Goal: Book appointment/travel/reservation

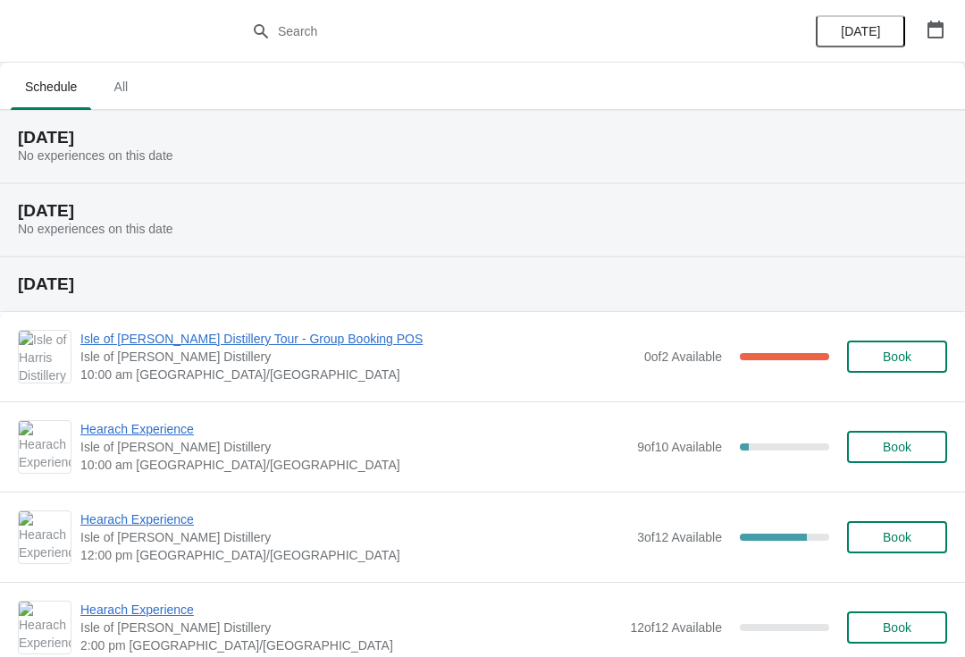
click at [940, 25] on icon "button" at bounding box center [936, 30] width 16 height 18
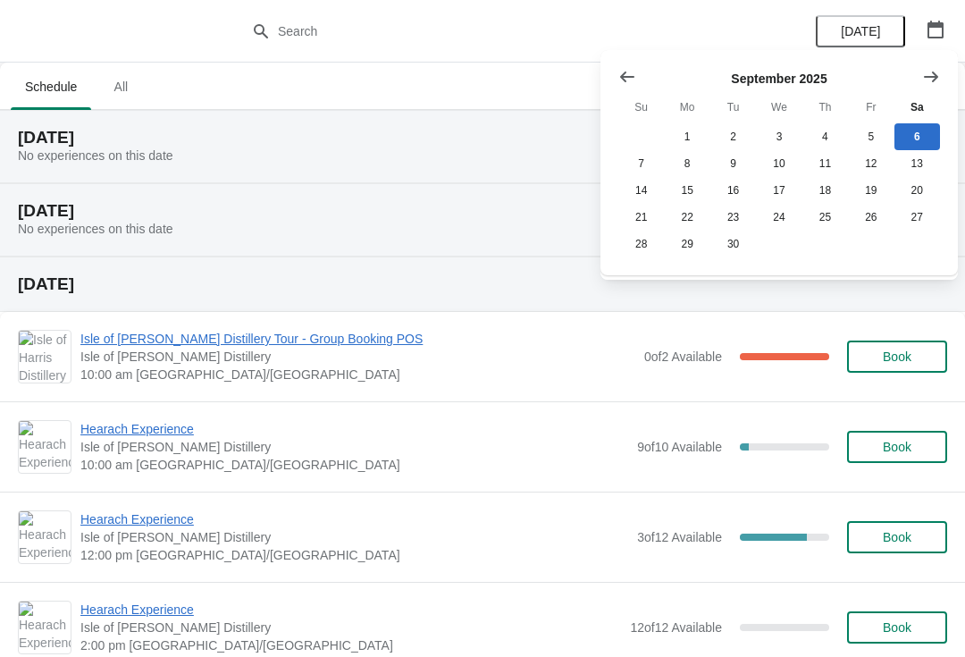
click at [932, 75] on icon "Show next month, October 2025" at bounding box center [931, 77] width 18 height 18
click at [697, 220] on button "20" at bounding box center [687, 217] width 46 height 27
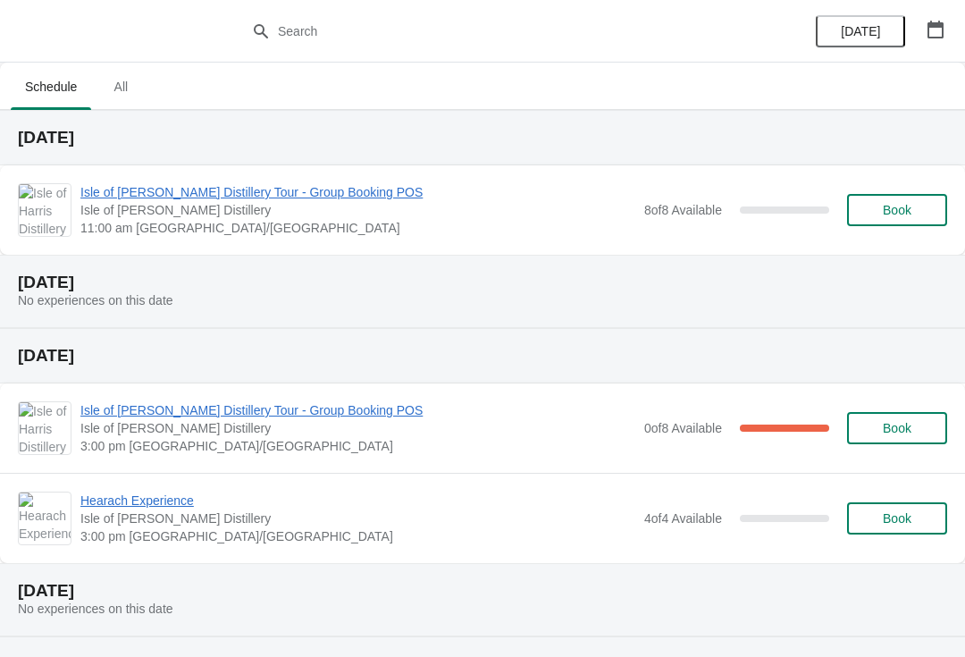
click at [912, 211] on span "Book" at bounding box center [897, 210] width 68 height 14
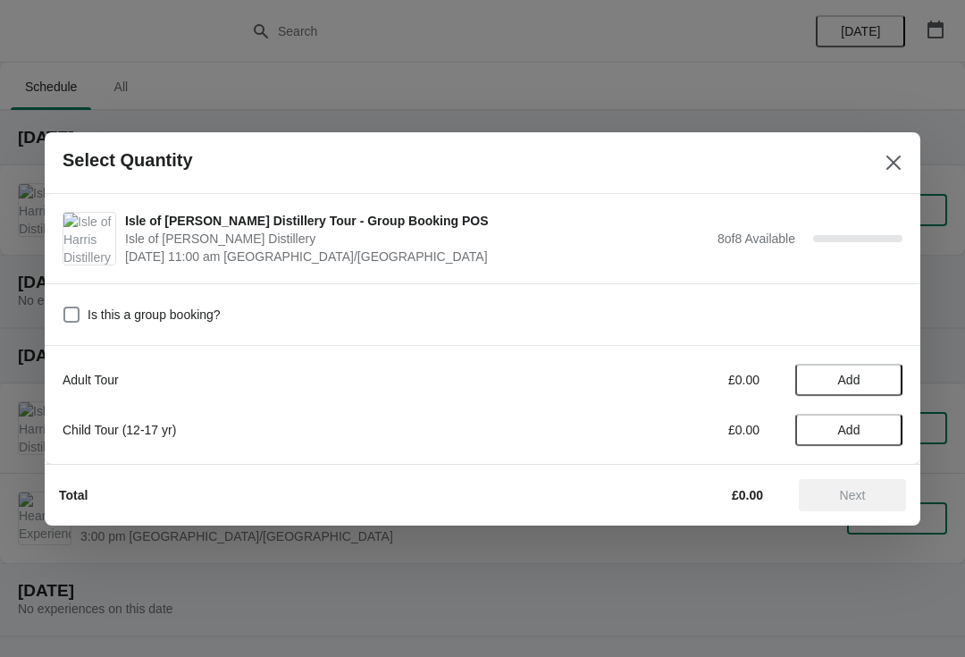
click at [857, 374] on span "Add" at bounding box center [849, 380] width 22 height 14
click at [880, 372] on icon at bounding box center [879, 379] width 19 height 19
click at [886, 376] on icon at bounding box center [879, 379] width 19 height 19
click at [887, 377] on icon at bounding box center [879, 379] width 19 height 19
click at [885, 384] on icon at bounding box center [879, 379] width 19 height 19
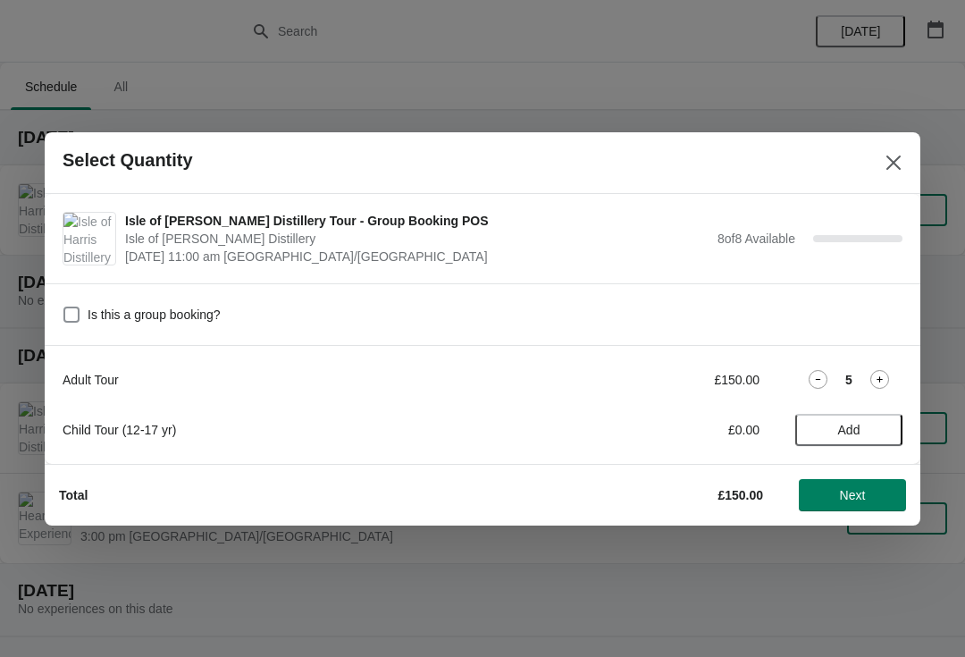
click at [887, 384] on icon at bounding box center [879, 379] width 19 height 19
click at [887, 382] on icon at bounding box center [879, 379] width 19 height 19
click at [879, 385] on icon at bounding box center [879, 379] width 19 height 19
click at [868, 500] on span "Next" at bounding box center [852, 495] width 79 height 14
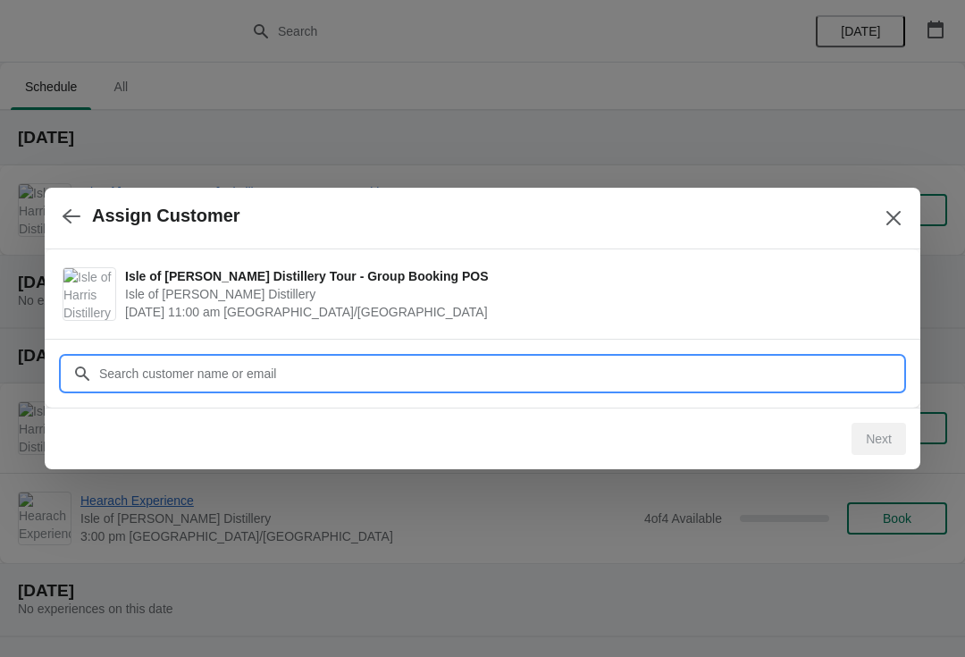
click at [533, 376] on input "Customer" at bounding box center [500, 373] width 804 height 32
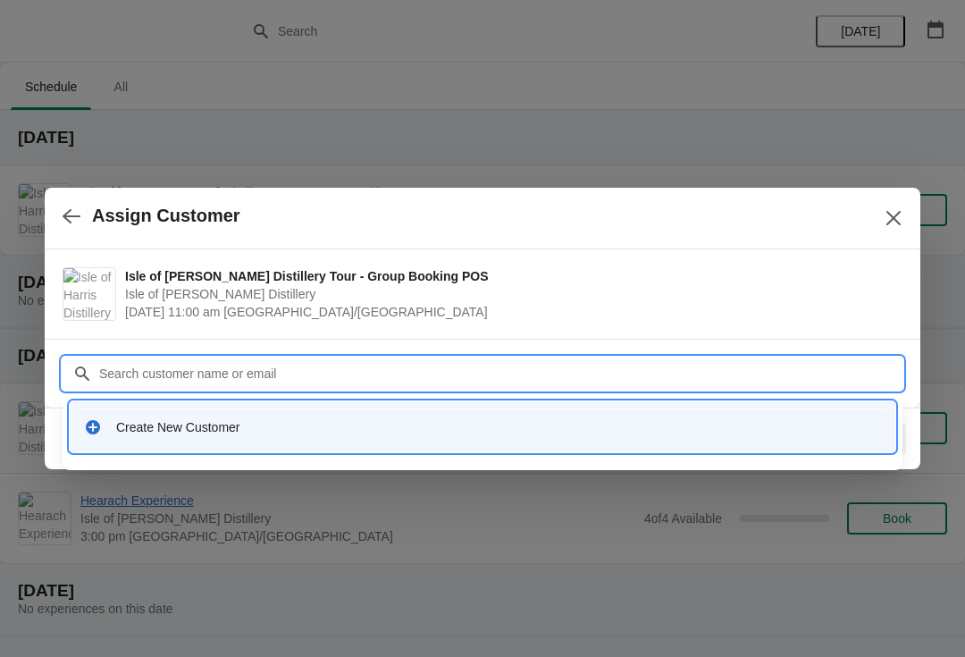
click at [266, 428] on div "Create New Customer" at bounding box center [498, 427] width 765 height 18
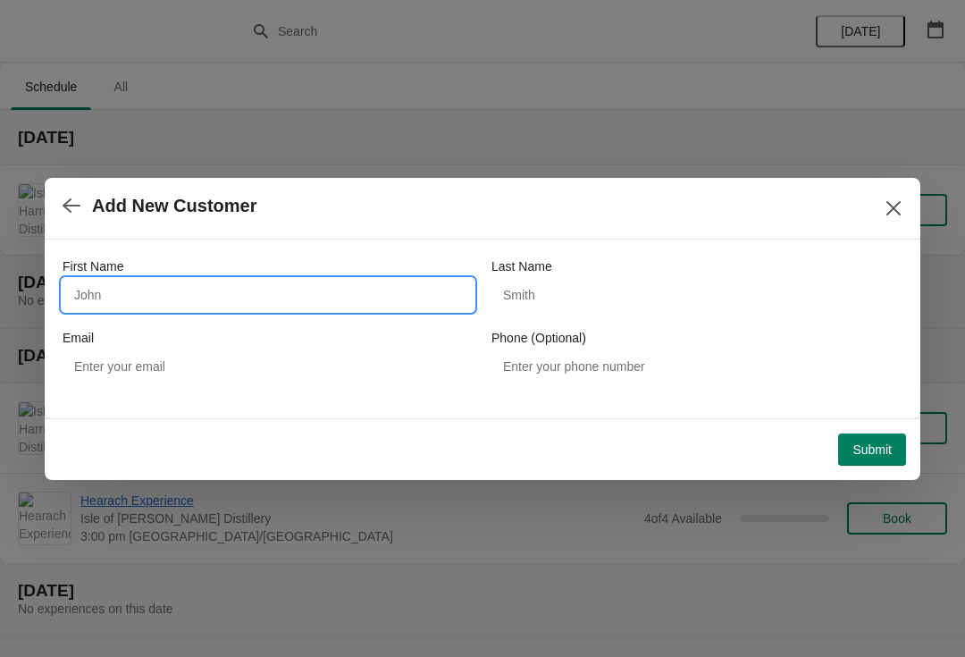
click at [229, 298] on input "First Name" at bounding box center [268, 295] width 411 height 32
type input "[PERSON_NAME]"
click at [611, 274] on div "Last Name" at bounding box center [697, 266] width 411 height 18
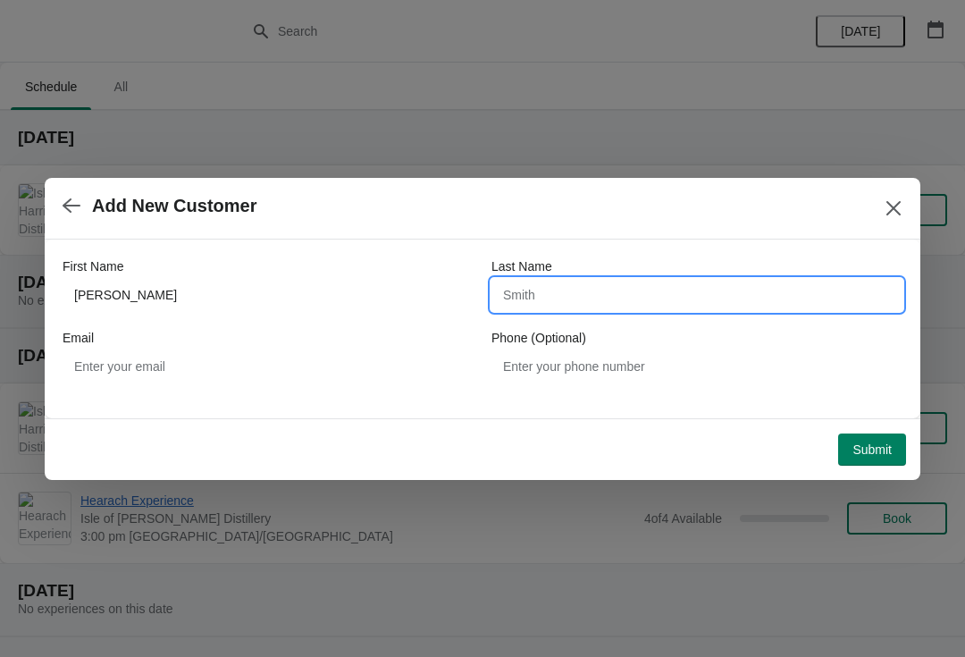
click at [634, 292] on input "Last Name" at bounding box center [697, 295] width 411 height 32
type input "[PERSON_NAME]"
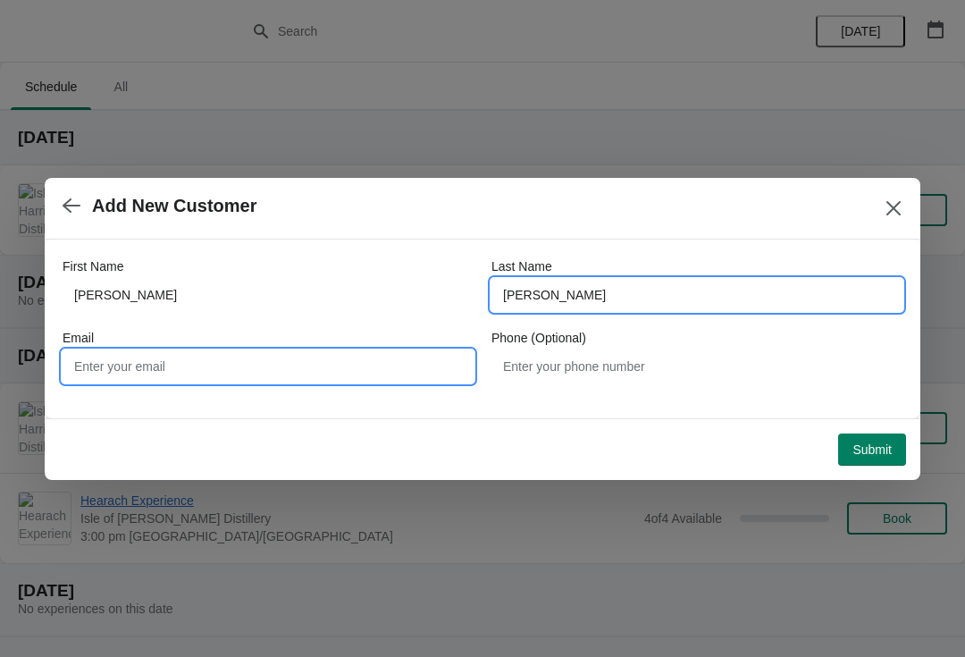
click at [298, 364] on input "Email" at bounding box center [268, 366] width 411 height 32
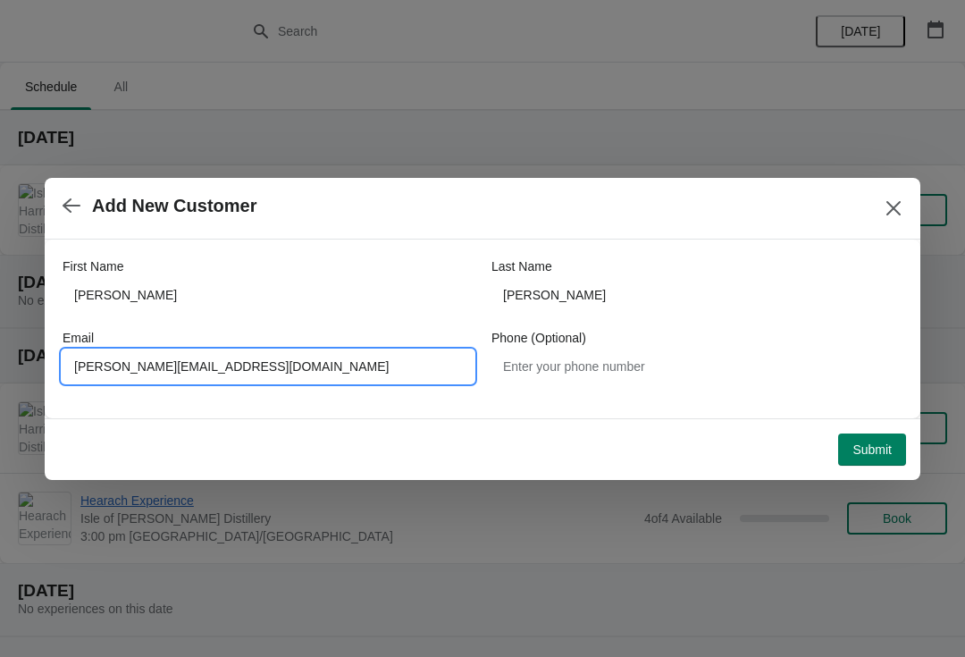
type input "[PERSON_NAME][EMAIL_ADDRESS][DOMAIN_NAME]"
click at [878, 457] on span "Submit" at bounding box center [872, 449] width 39 height 14
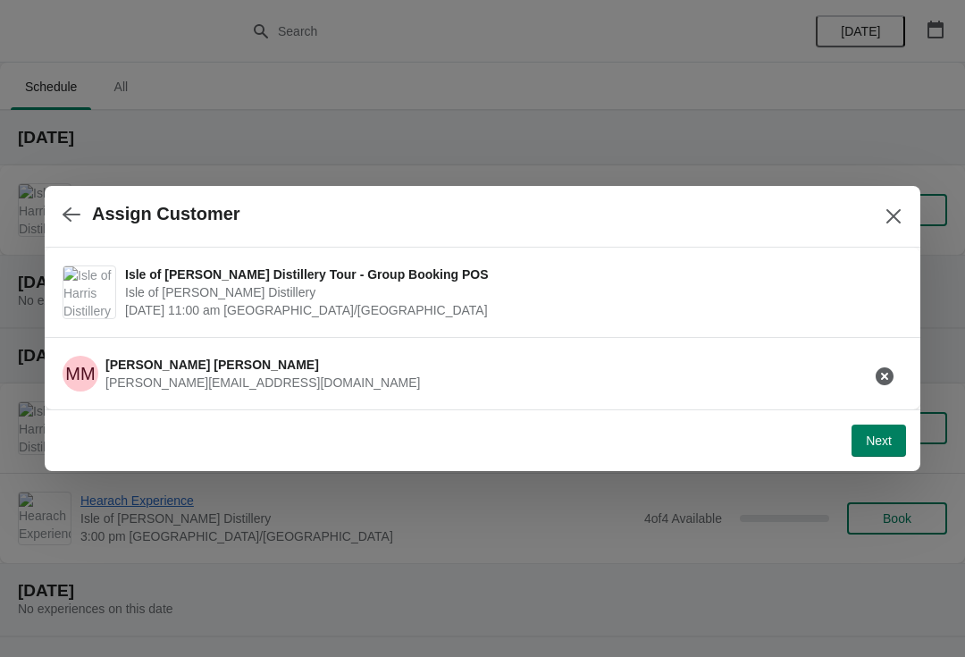
click at [878, 446] on span "Next" at bounding box center [879, 440] width 26 height 14
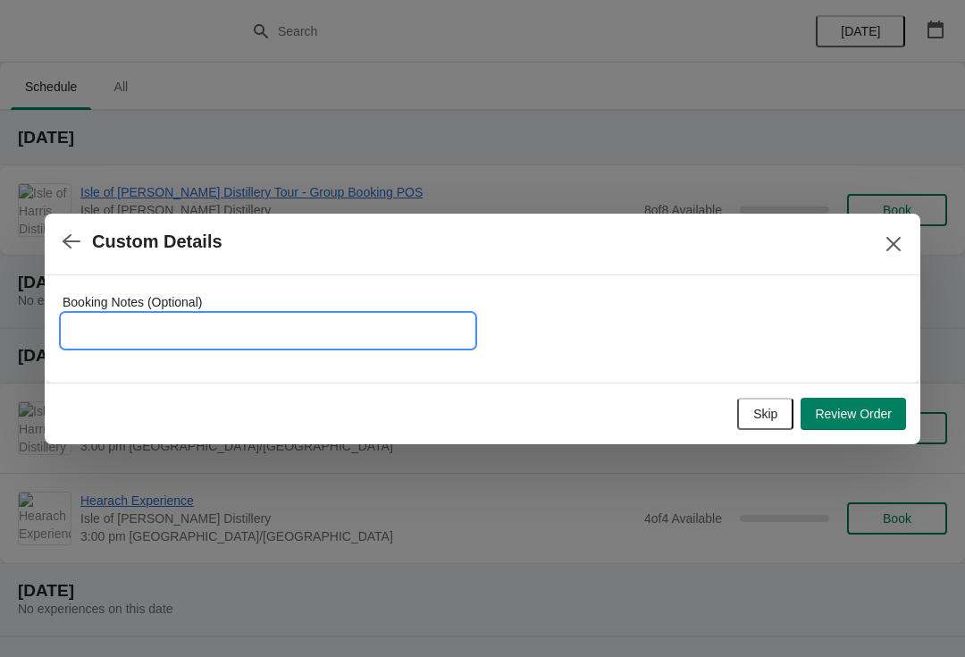
click at [290, 323] on input "Booking Notes (Optional)" at bounding box center [268, 331] width 411 height 32
type input "Photo group charging full capacity of £360.00"
click at [871, 414] on span "Review Order" at bounding box center [853, 414] width 77 height 14
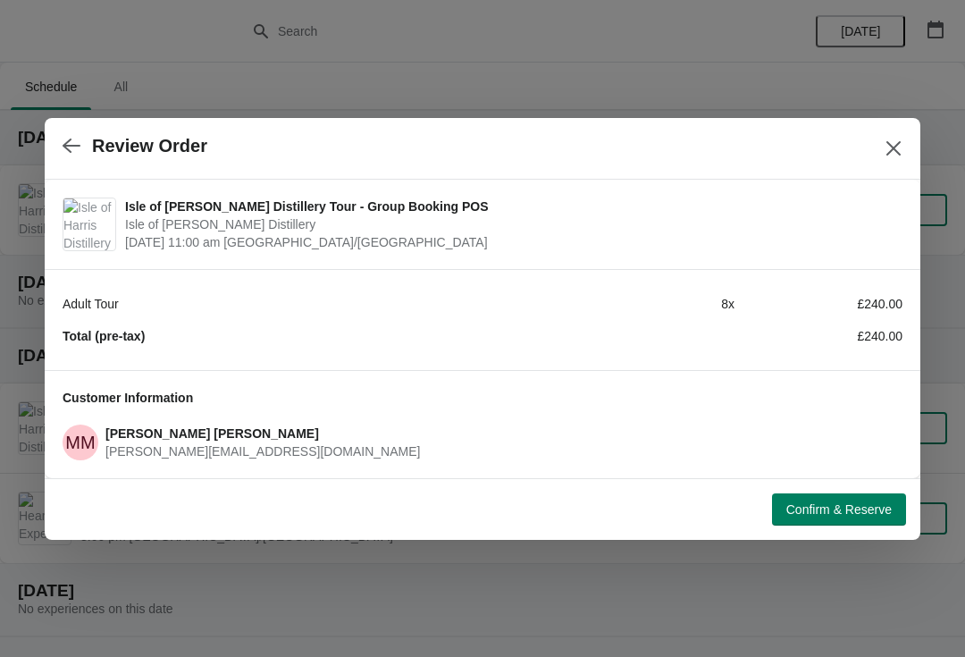
click at [853, 523] on button "Confirm & Reserve" at bounding box center [839, 509] width 134 height 32
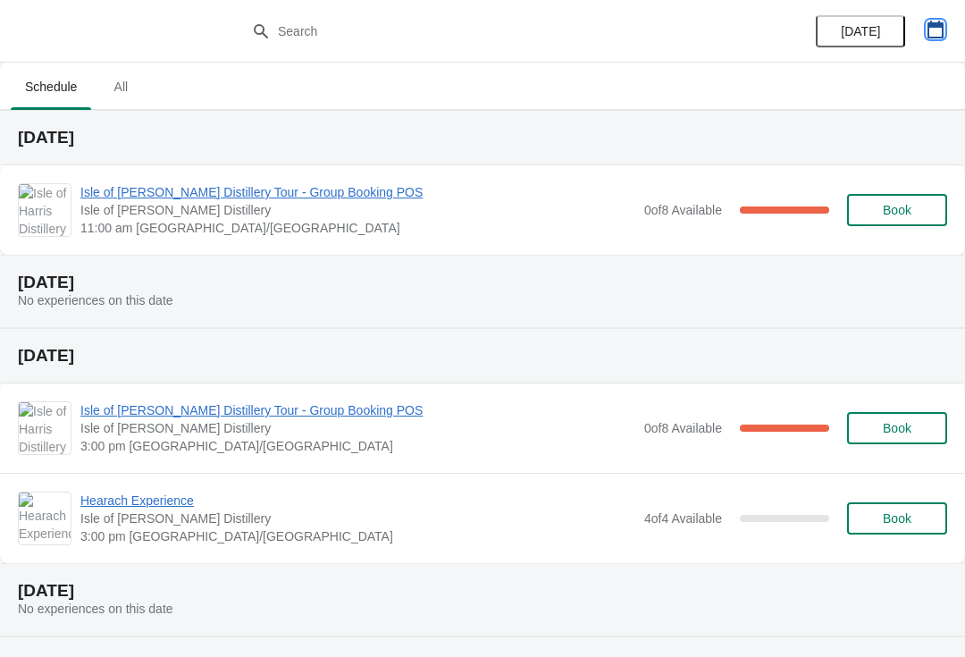
click at [937, 24] on icon "button" at bounding box center [936, 30] width 16 height 18
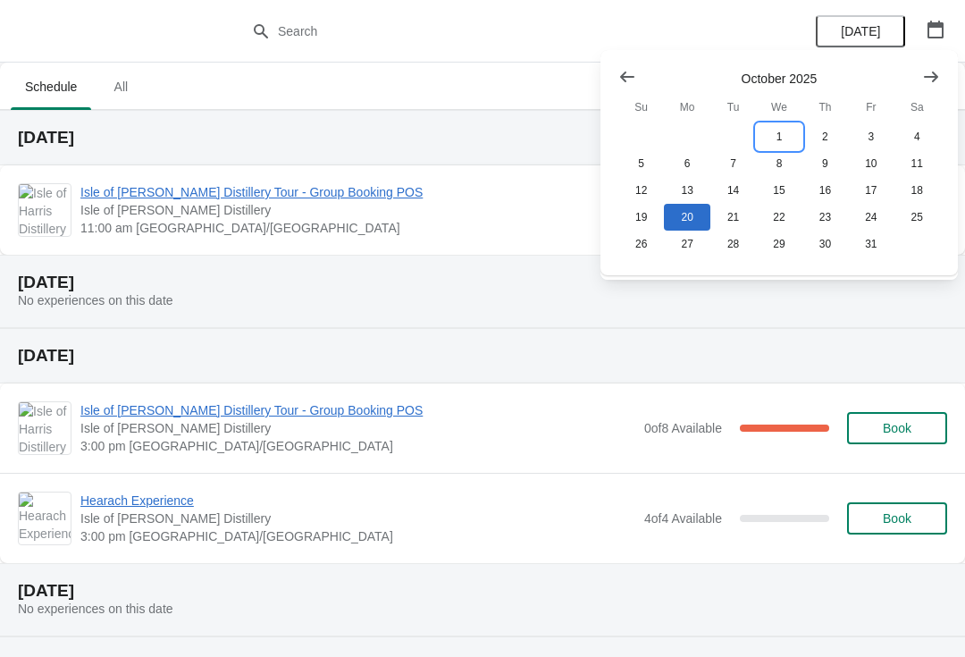
click at [786, 134] on button "1" at bounding box center [779, 136] width 46 height 27
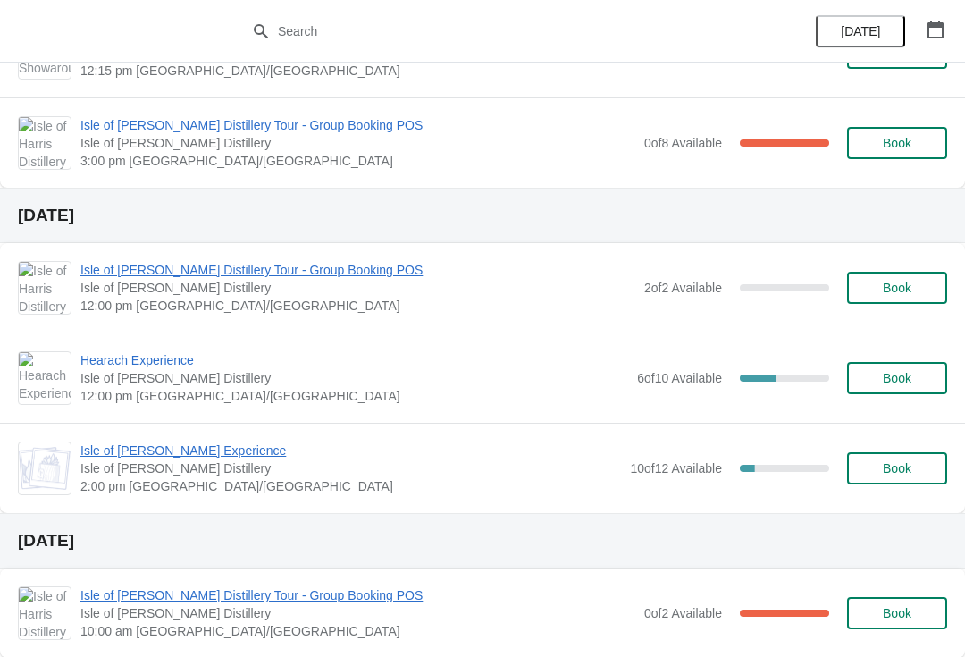
scroll to position [353, 0]
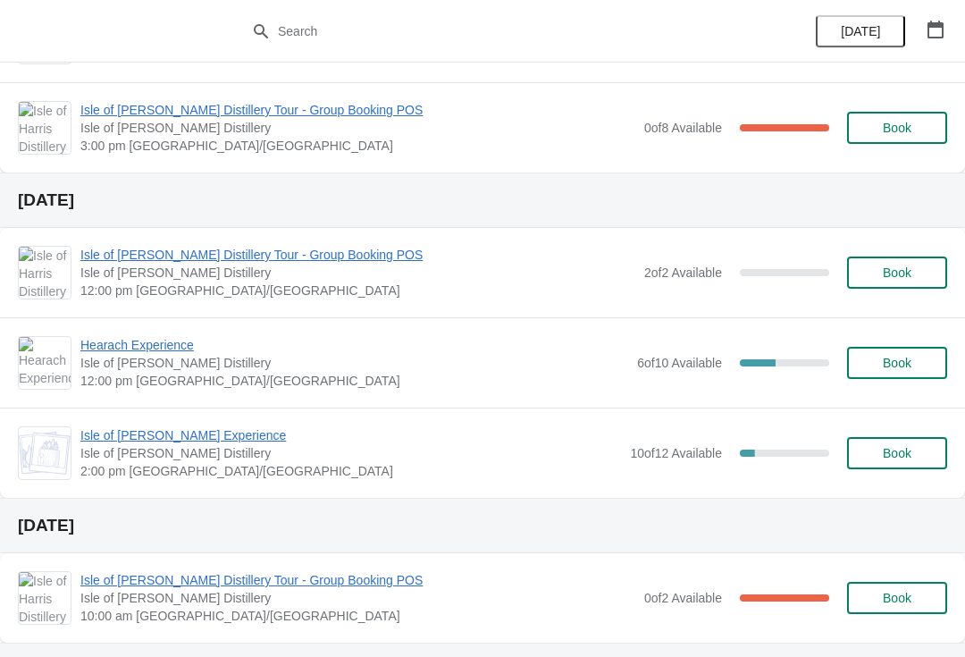
click at [527, 651] on div "[DATE]" at bounding box center [482, 670] width 965 height 55
click at [446, 651] on div "[DATE]" at bounding box center [482, 670] width 965 height 55
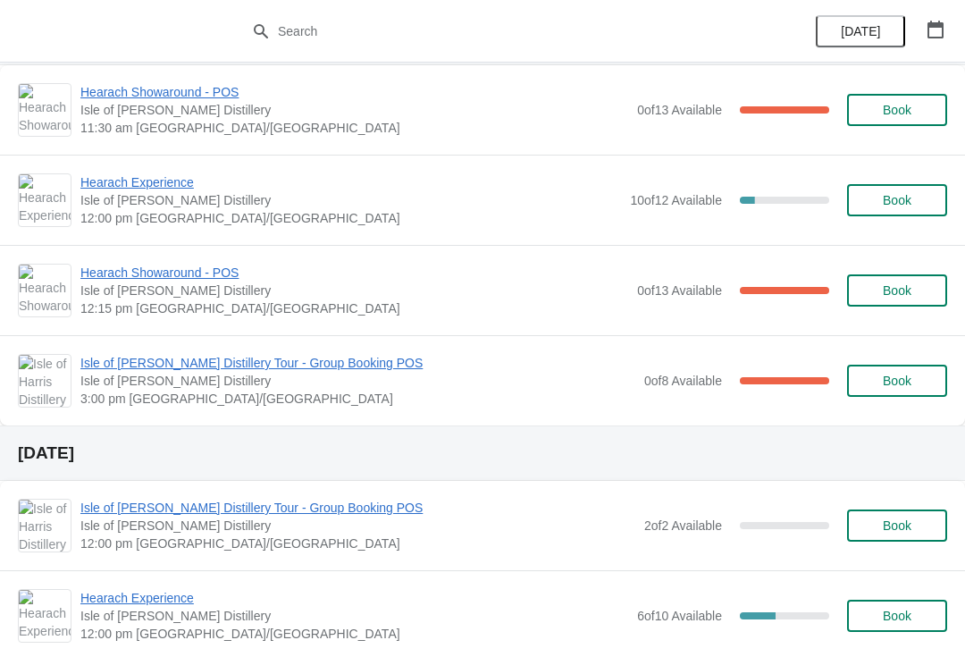
scroll to position [99, 0]
click at [108, 371] on span "Isle of [PERSON_NAME] Distillery Tour - Group Booking POS" at bounding box center [357, 364] width 555 height 18
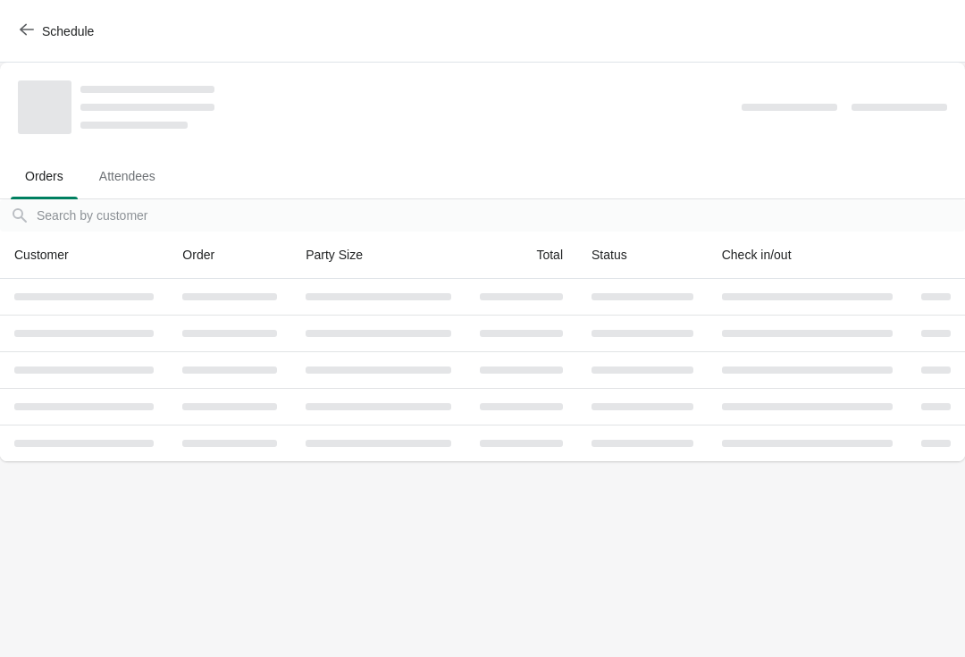
scroll to position [0, 0]
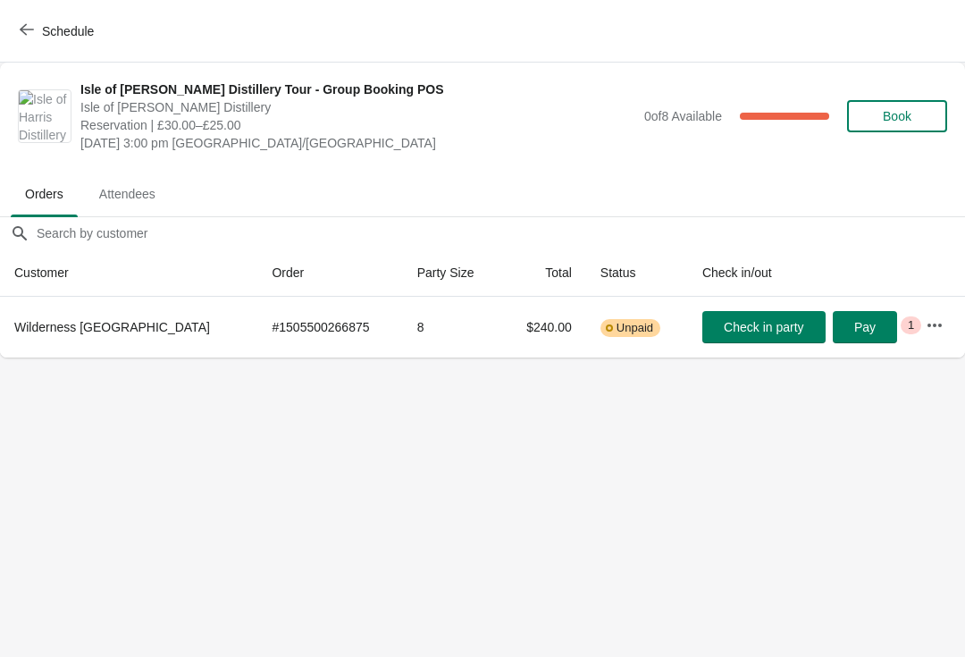
click at [28, 45] on button "Schedule" at bounding box center [58, 31] width 99 height 32
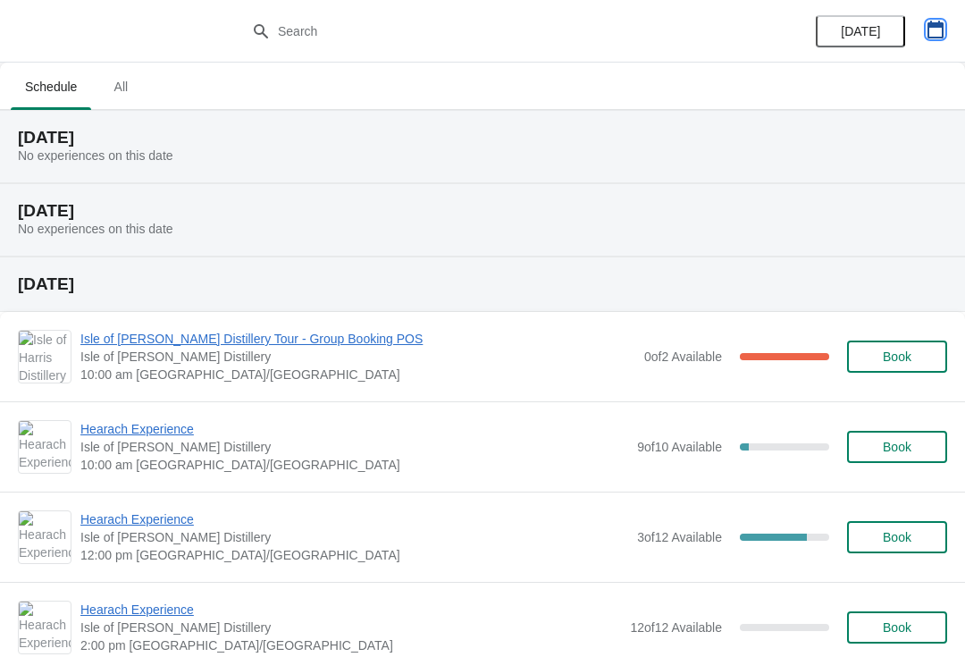
click at [932, 21] on icon "button" at bounding box center [936, 30] width 18 height 18
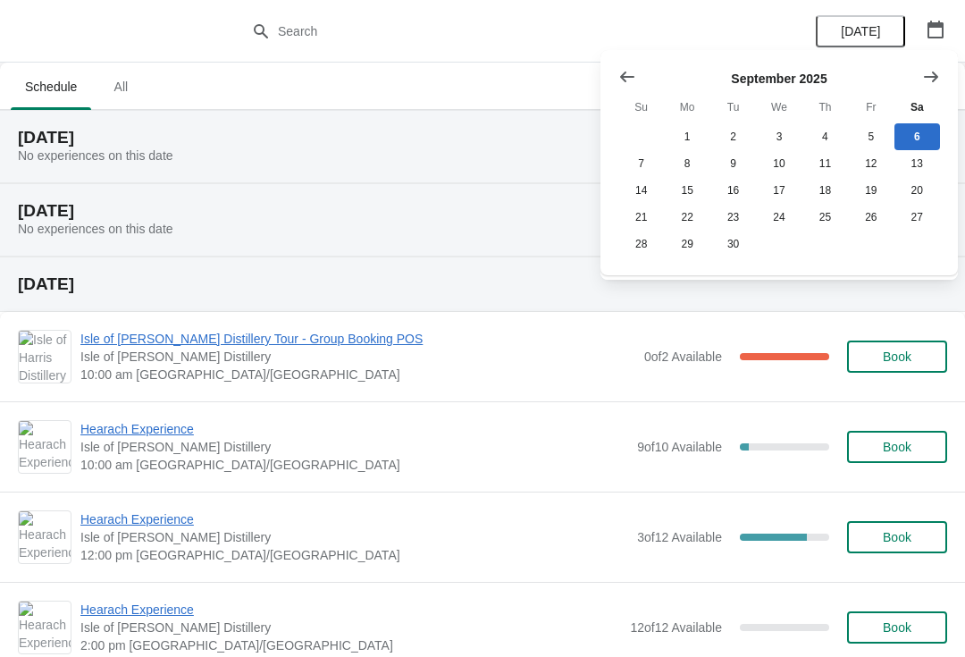
click at [928, 74] on icon "Show next month, October 2025" at bounding box center [931, 77] width 18 height 18
click at [825, 137] on button "2" at bounding box center [826, 136] width 46 height 27
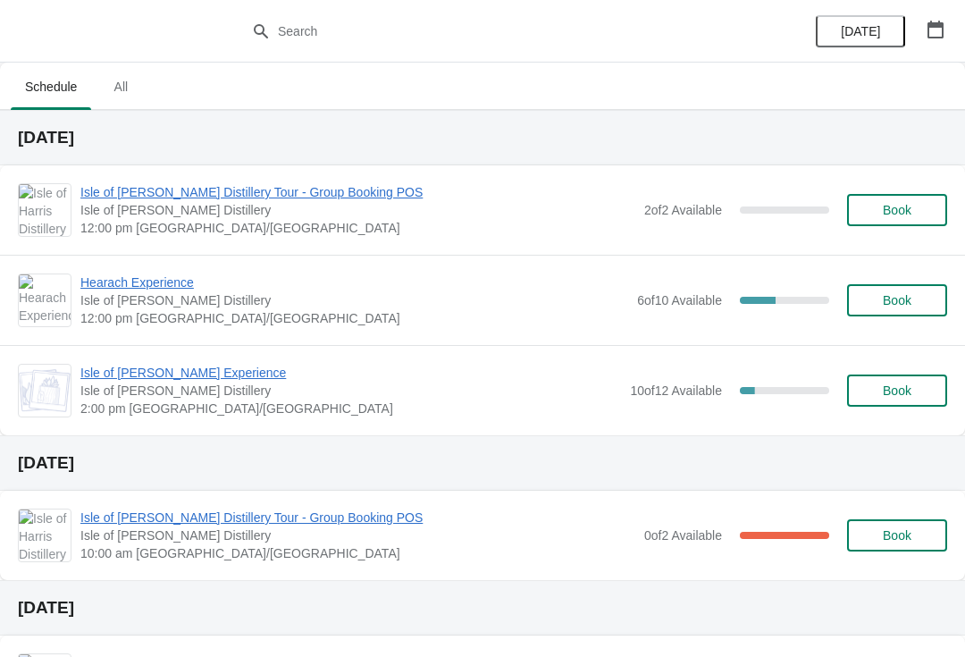
click at [127, 84] on span "All" at bounding box center [120, 87] width 45 height 32
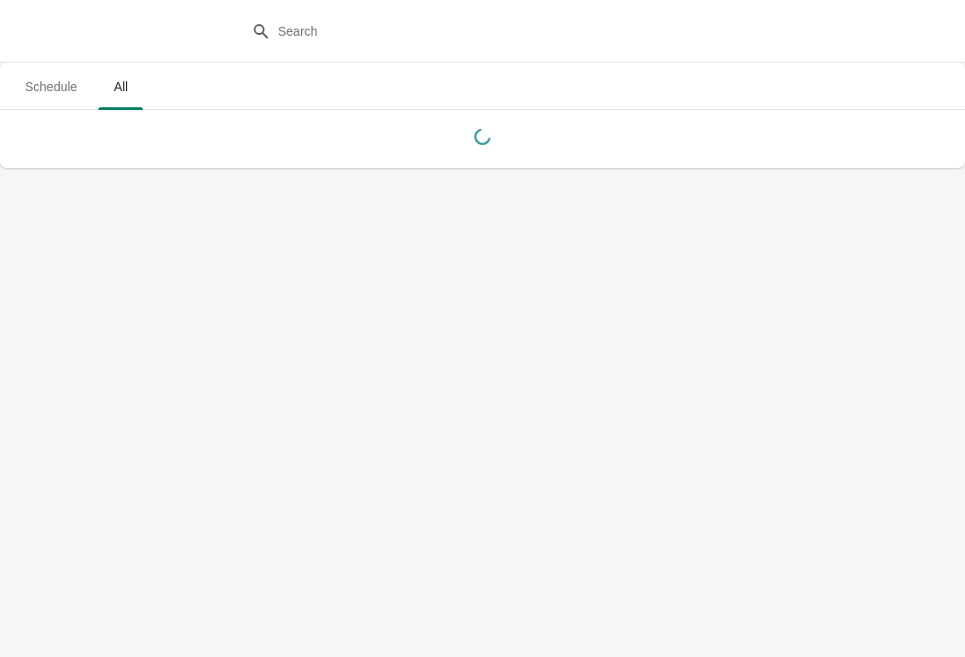
click at [55, 80] on span "Schedule" at bounding box center [51, 87] width 80 height 32
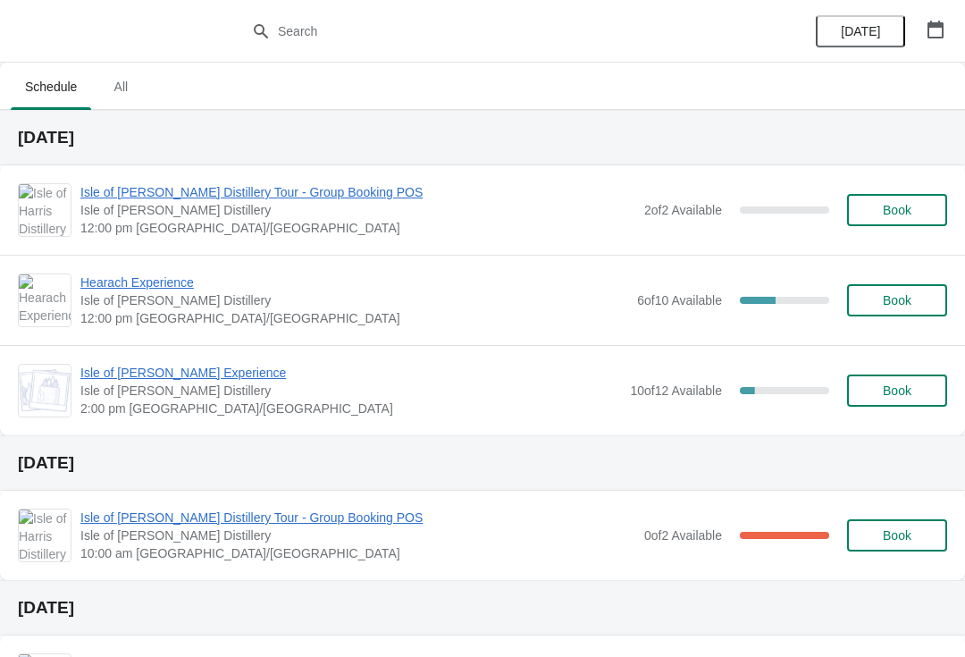
click at [930, 21] on icon "button" at bounding box center [936, 30] width 18 height 18
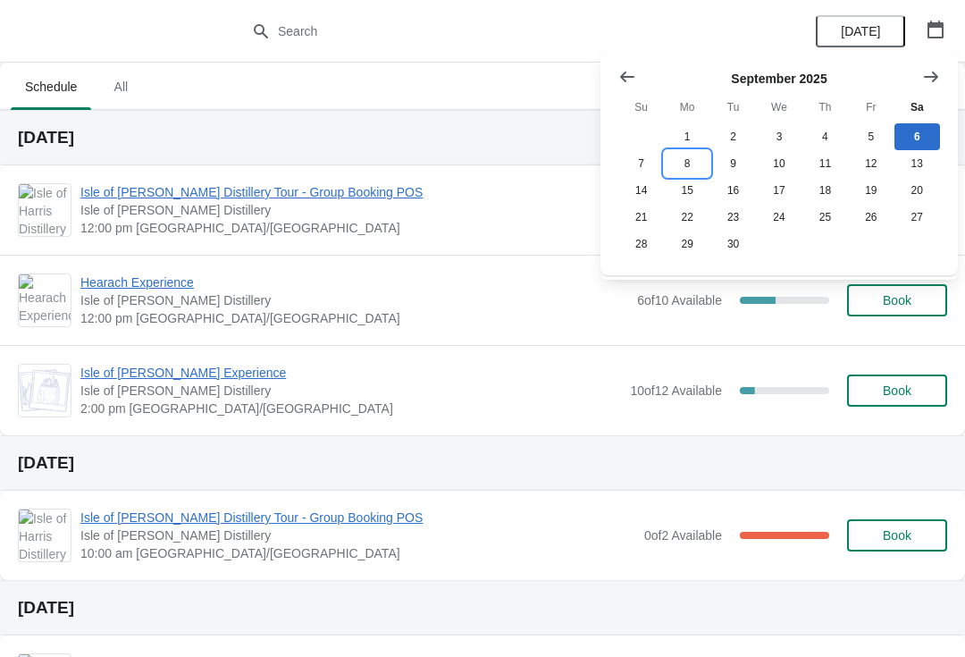
click at [669, 167] on button "8" at bounding box center [687, 163] width 46 height 27
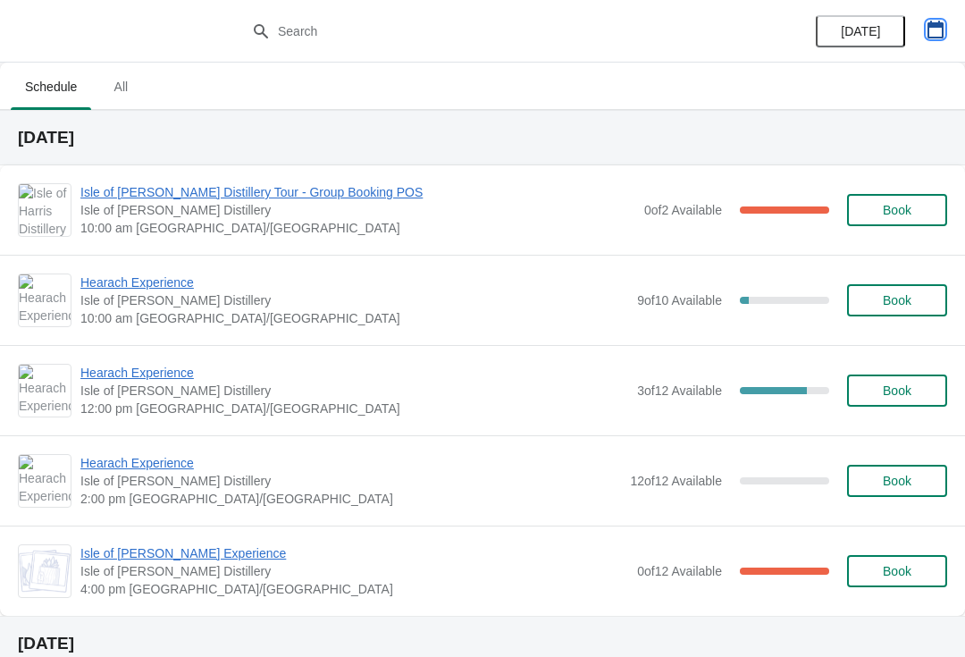
click at [942, 29] on icon "button" at bounding box center [936, 30] width 16 height 18
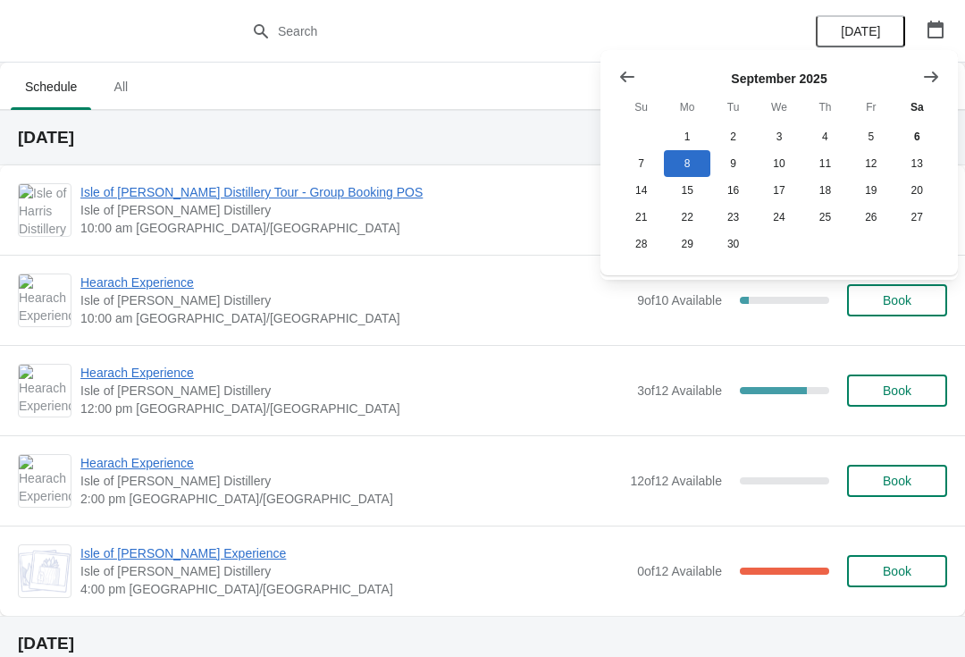
click at [569, 651] on h2 "[DATE]" at bounding box center [482, 643] width 929 height 18
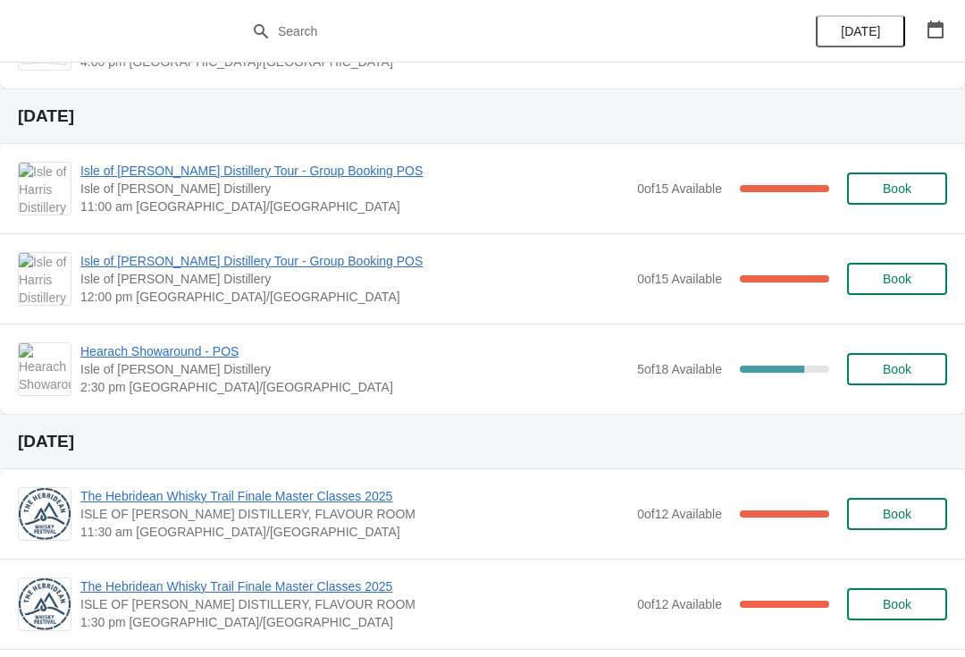
scroll to position [1958, 0]
